Goal: Navigation & Orientation: Understand site structure

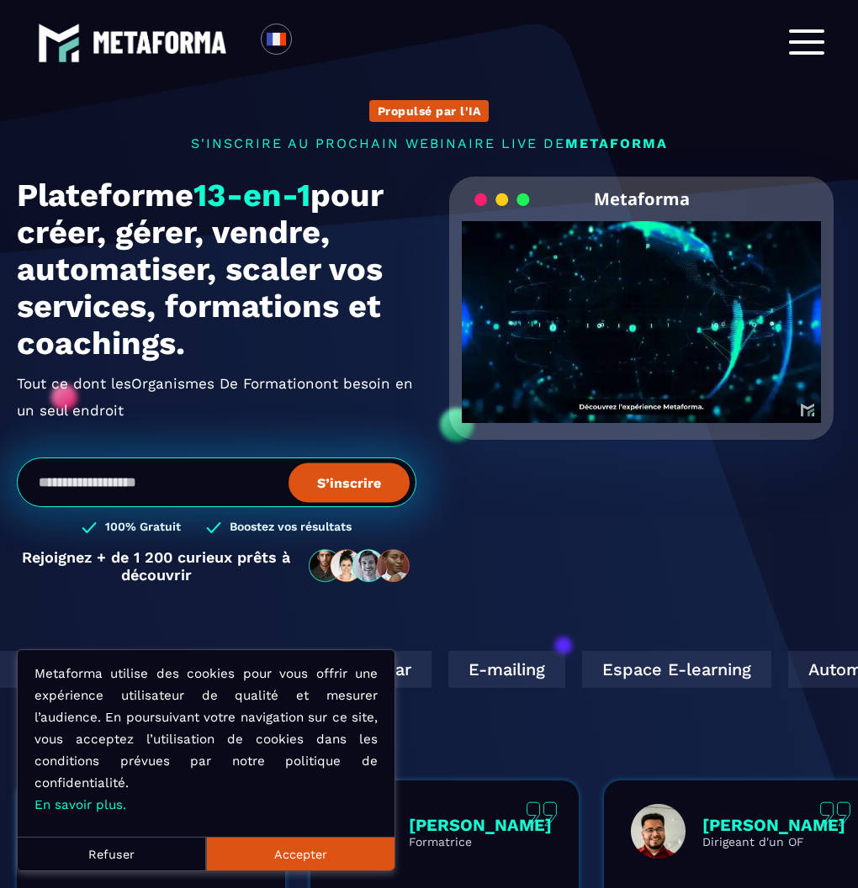
click at [809, 45] on div at bounding box center [806, 42] width 35 height 26
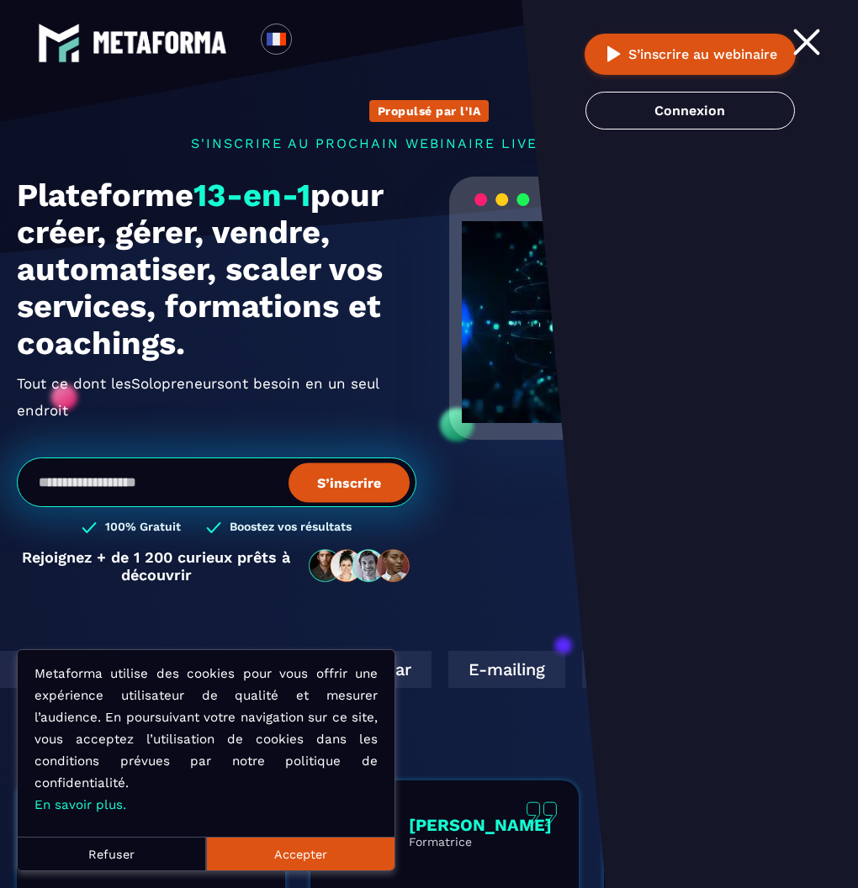
click at [807, 39] on span at bounding box center [807, 43] width 28 height 28
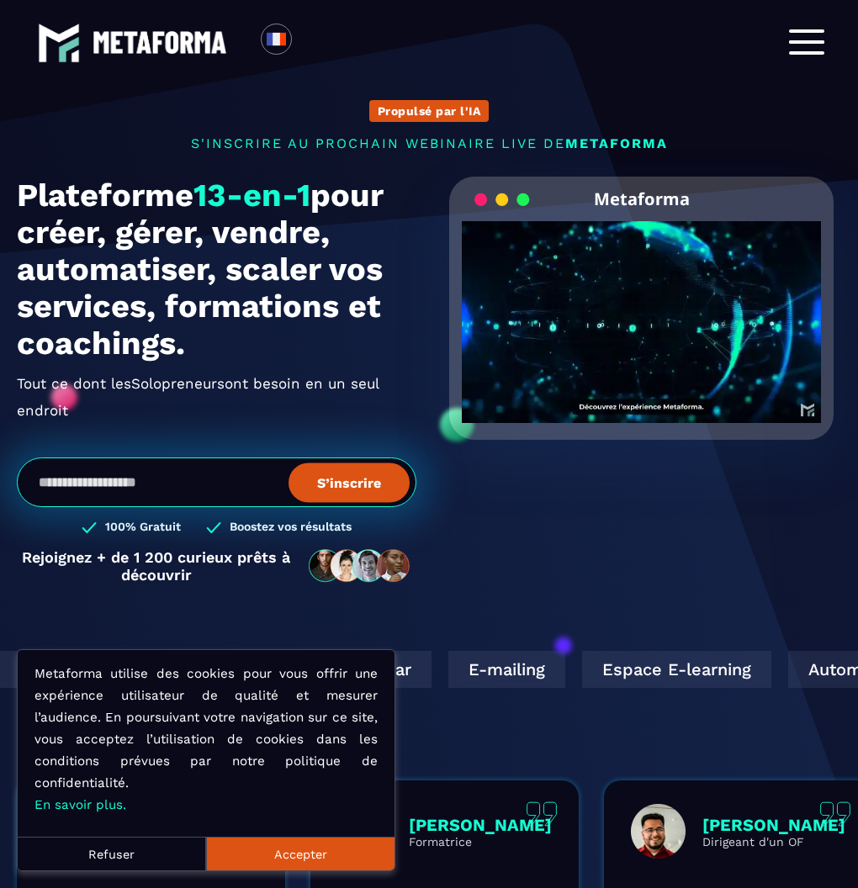
click at [809, 40] on div at bounding box center [806, 42] width 35 height 26
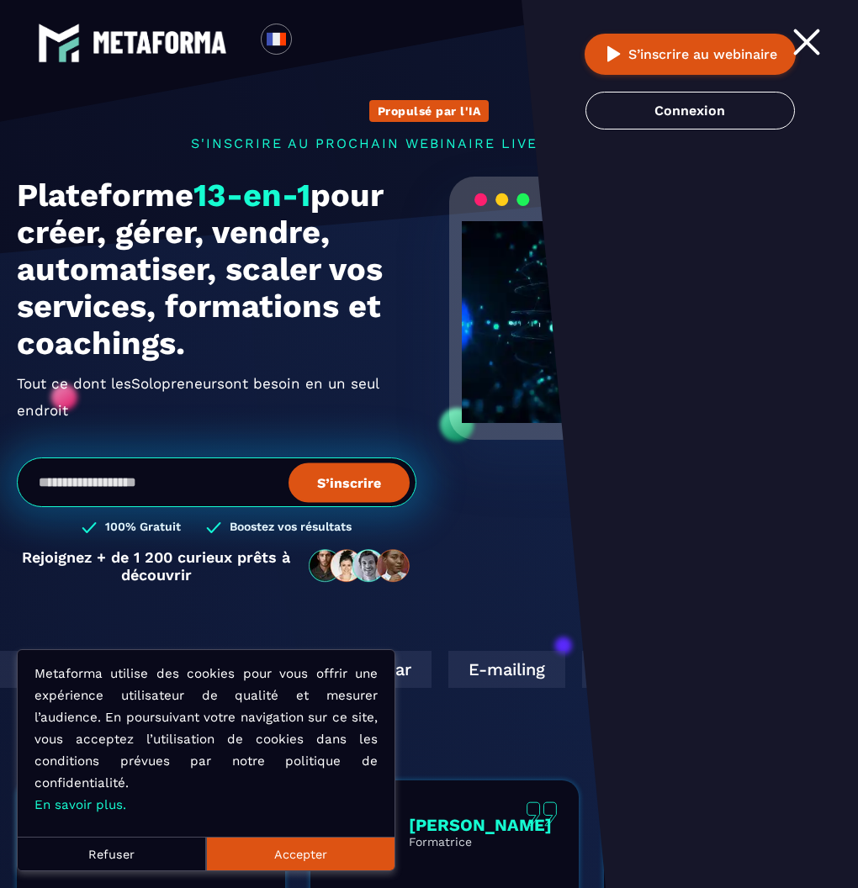
click at [808, 40] on span at bounding box center [807, 43] width 28 height 28
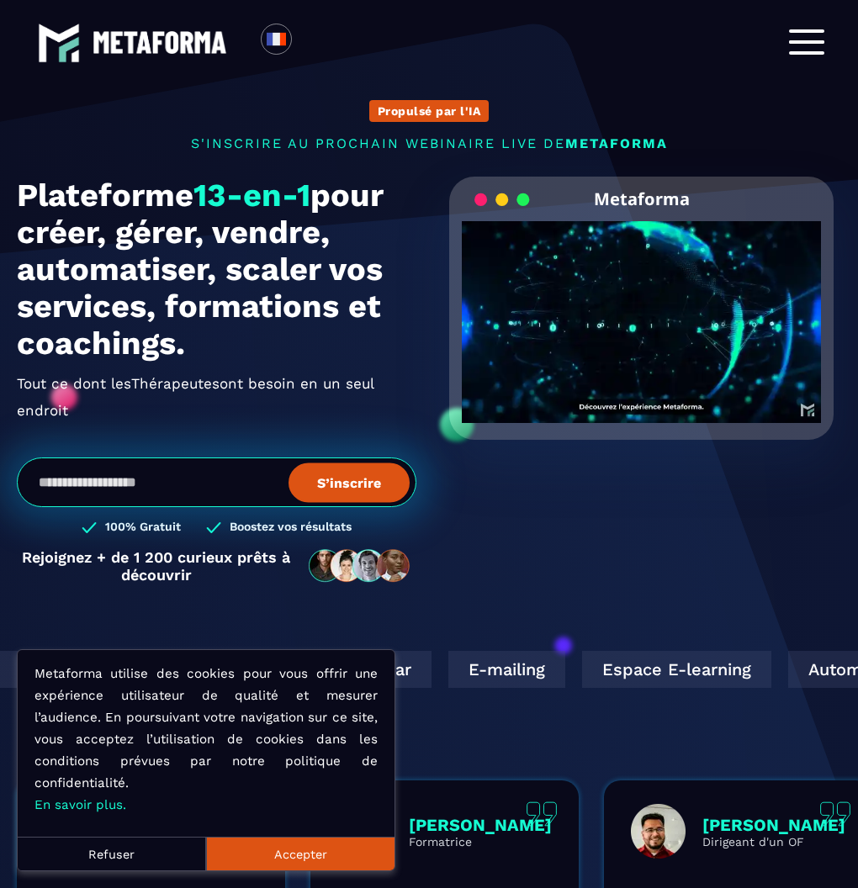
click at [808, 42] on span at bounding box center [806, 41] width 35 height 3
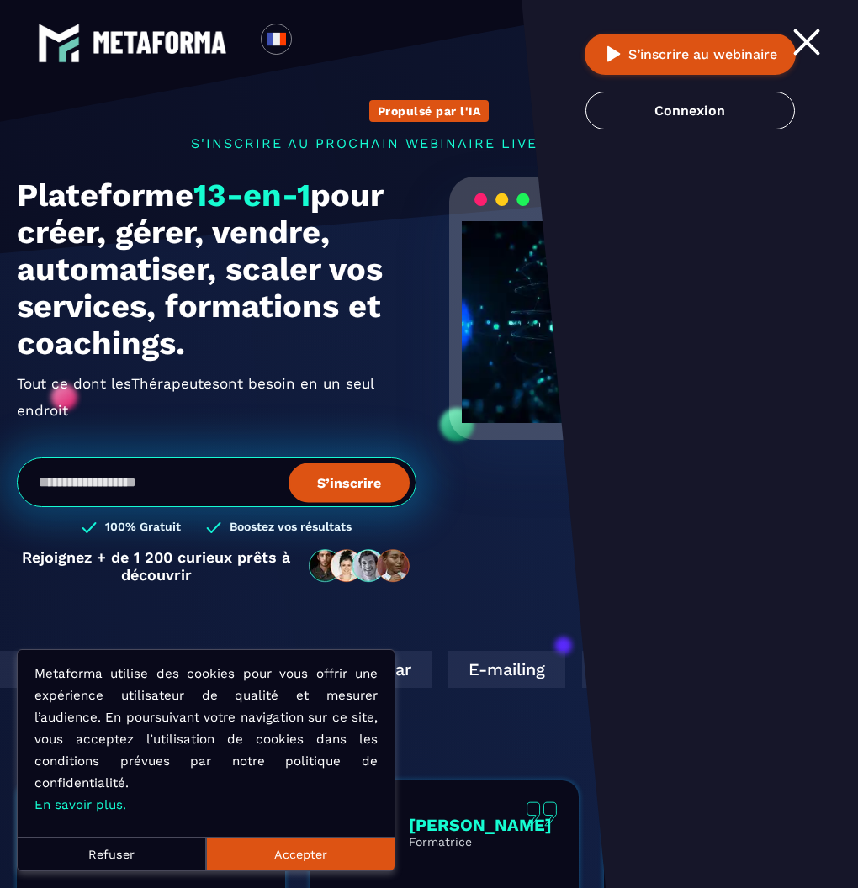
click at [811, 44] on div at bounding box center [806, 42] width 35 height 26
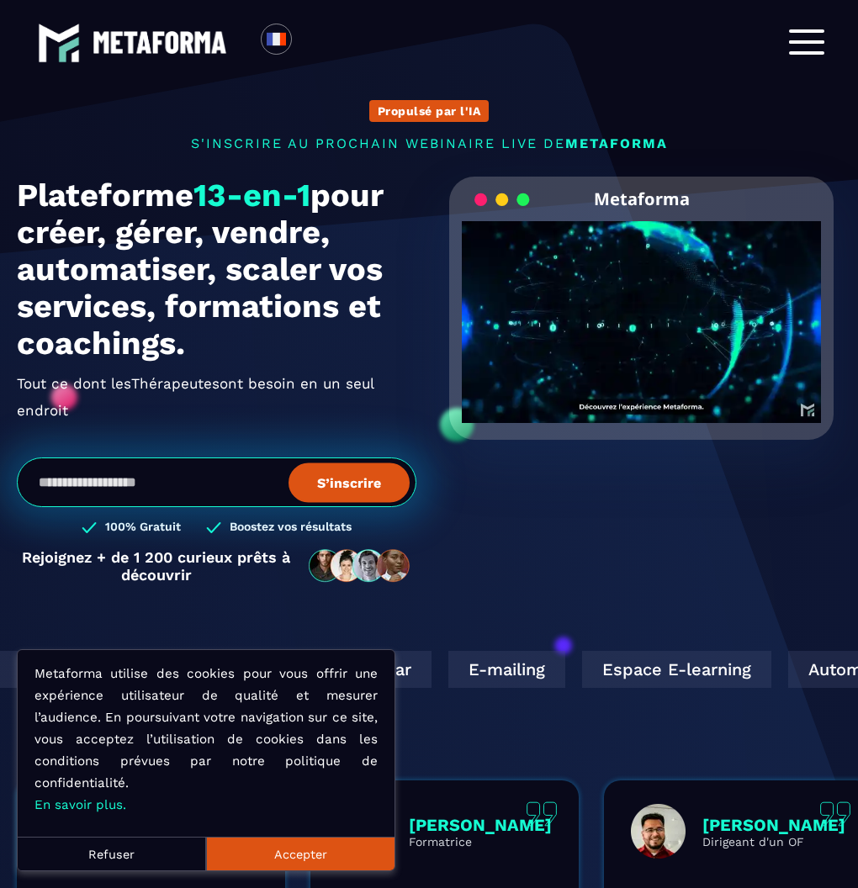
click at [811, 45] on div at bounding box center [806, 42] width 35 height 26
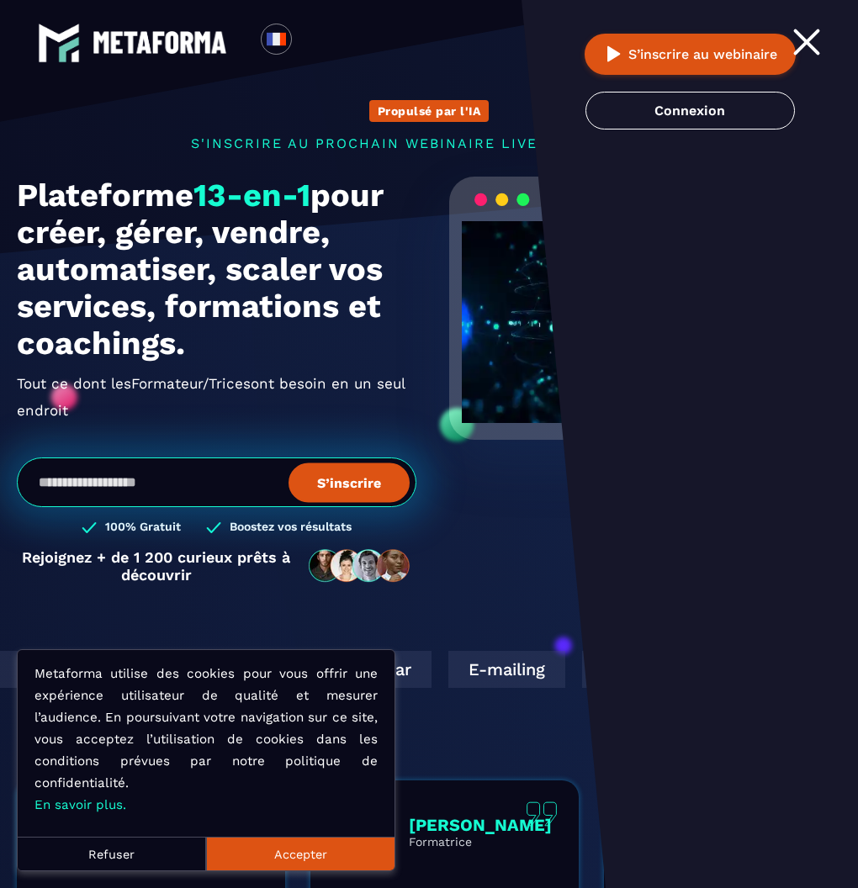
click at [812, 45] on div at bounding box center [806, 42] width 35 height 26
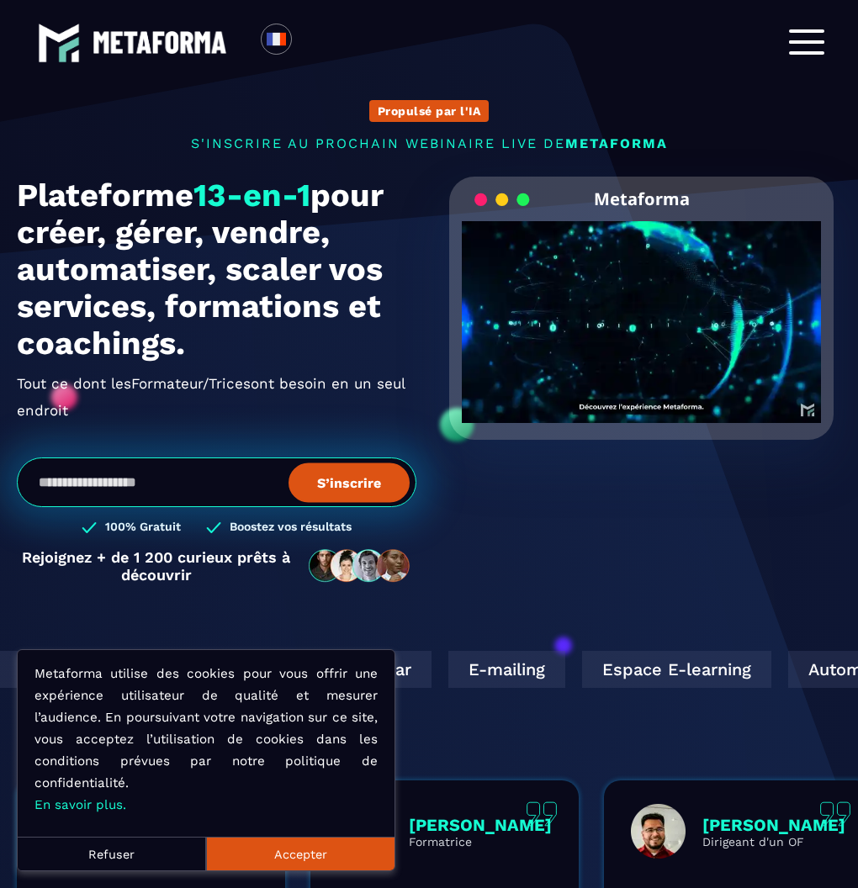
click at [812, 45] on div at bounding box center [806, 42] width 35 height 26
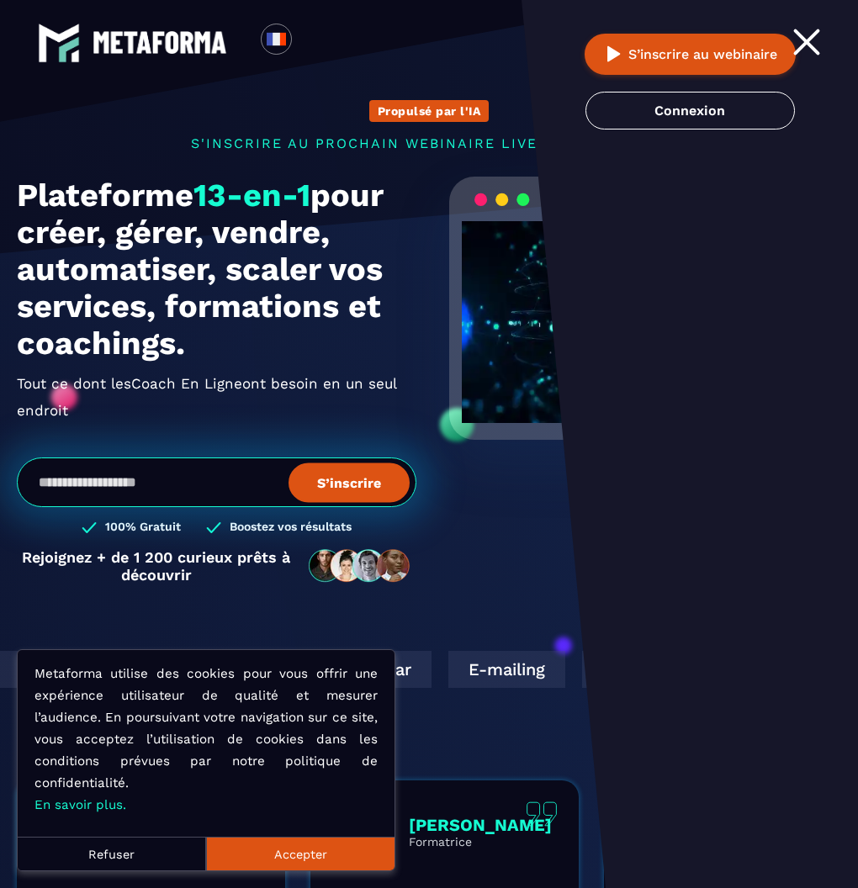
click at [811, 47] on div at bounding box center [806, 42] width 35 height 26
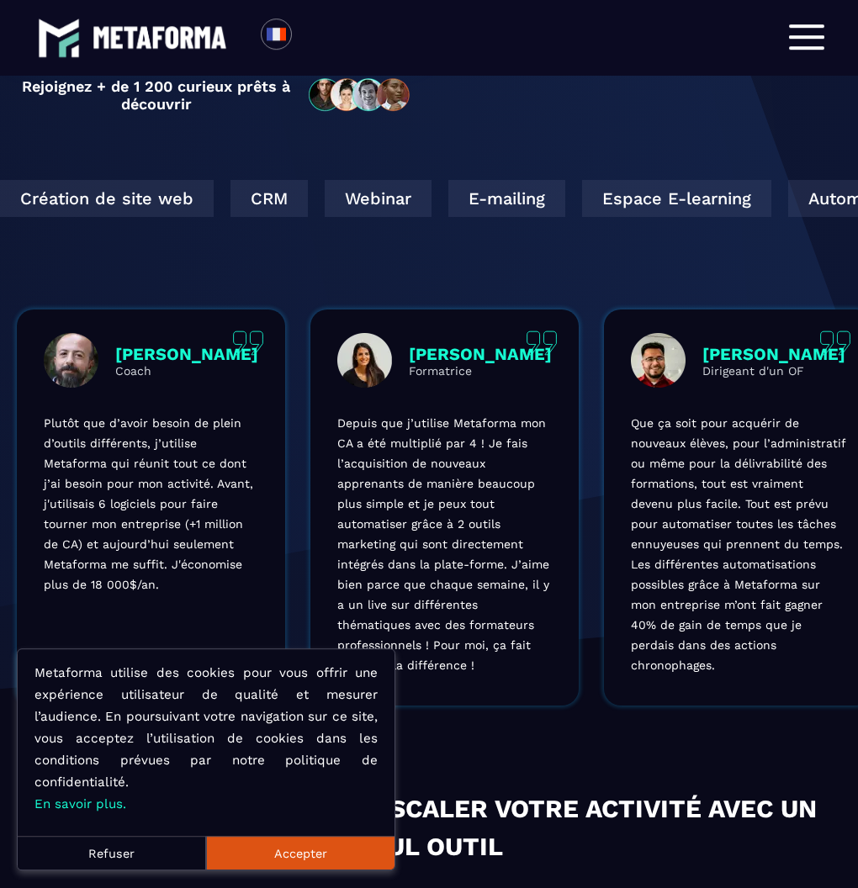
scroll to position [473, 0]
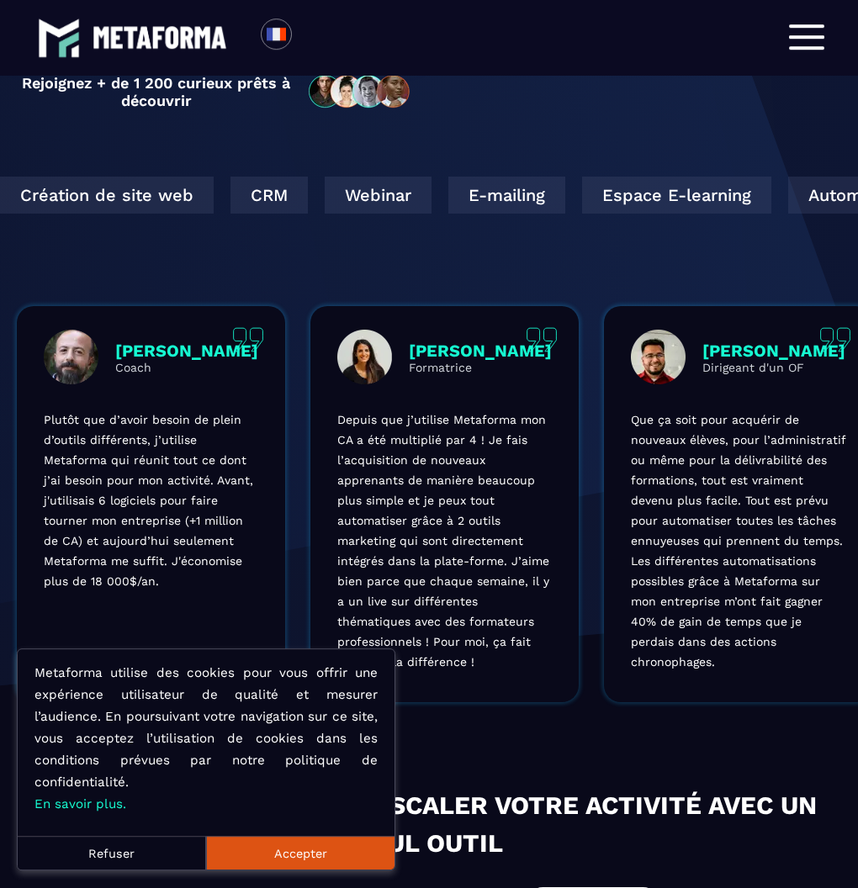
click at [788, 204] on div "Automatisation" at bounding box center [870, 195] width 164 height 37
click at [788, 198] on div "Automatisation" at bounding box center [870, 195] width 164 height 37
